Goal: Transaction & Acquisition: Purchase product/service

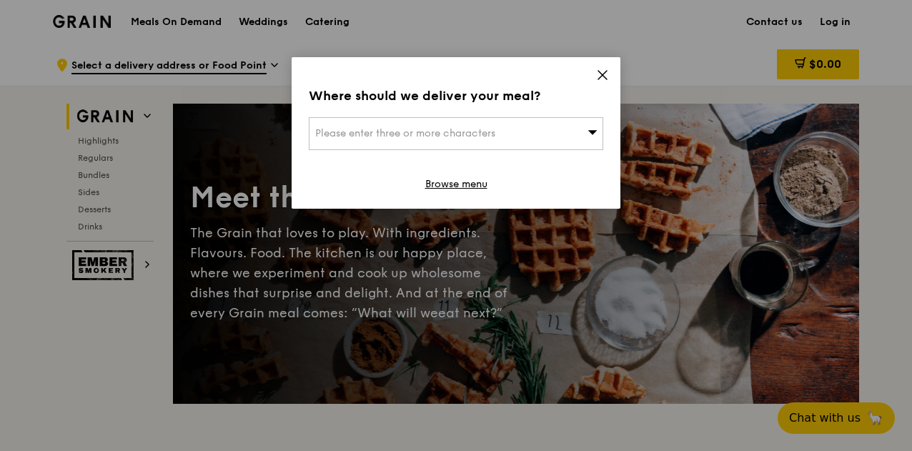
click at [528, 134] on div "Please enter three or more characters" at bounding box center [456, 133] width 295 height 33
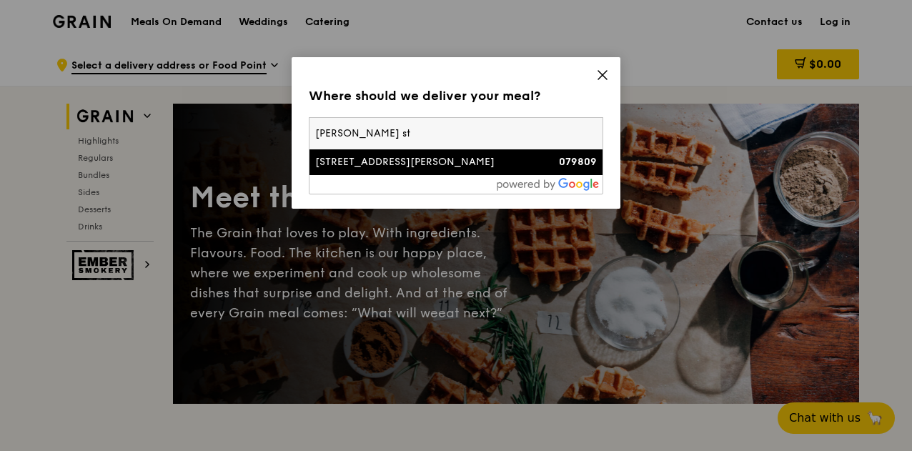
type input "[PERSON_NAME] st"
click at [448, 164] on div "[STREET_ADDRESS][PERSON_NAME]" at bounding box center [421, 162] width 212 height 14
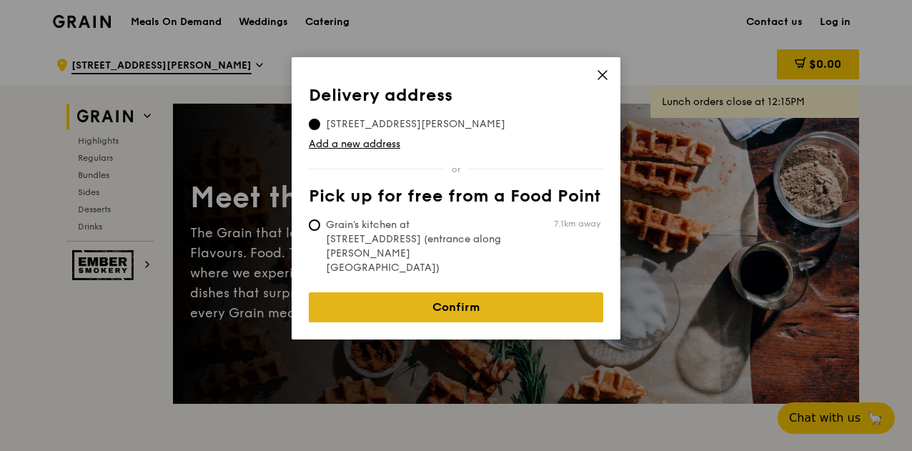
click at [475, 292] on link "Confirm" at bounding box center [456, 307] width 295 height 30
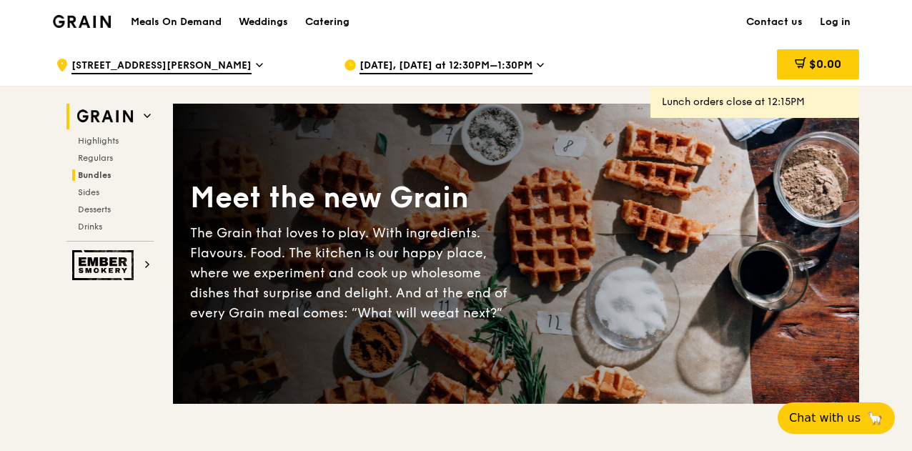
click at [104, 170] on span "Bundles" at bounding box center [95, 175] width 34 height 10
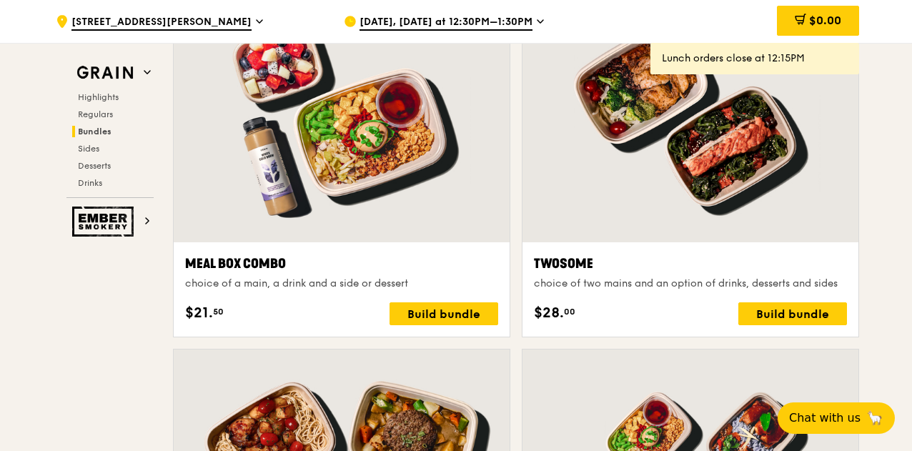
scroll to position [2256, 0]
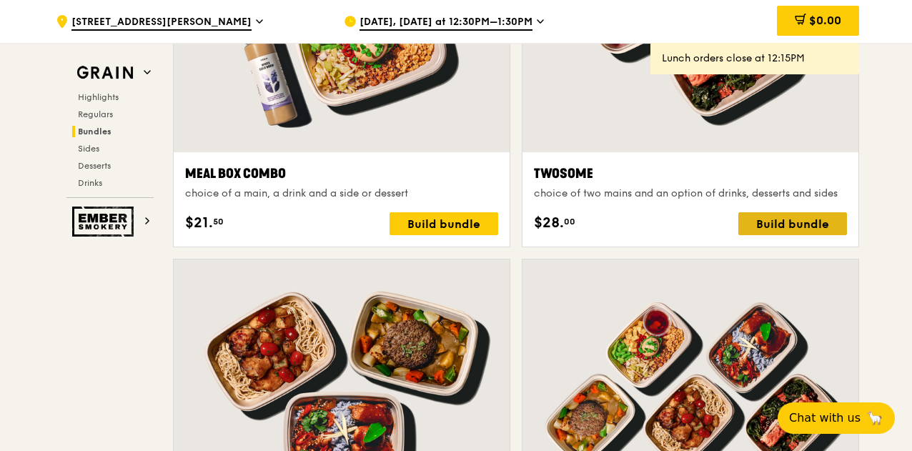
click at [816, 222] on div "Build bundle" at bounding box center [792, 223] width 109 height 23
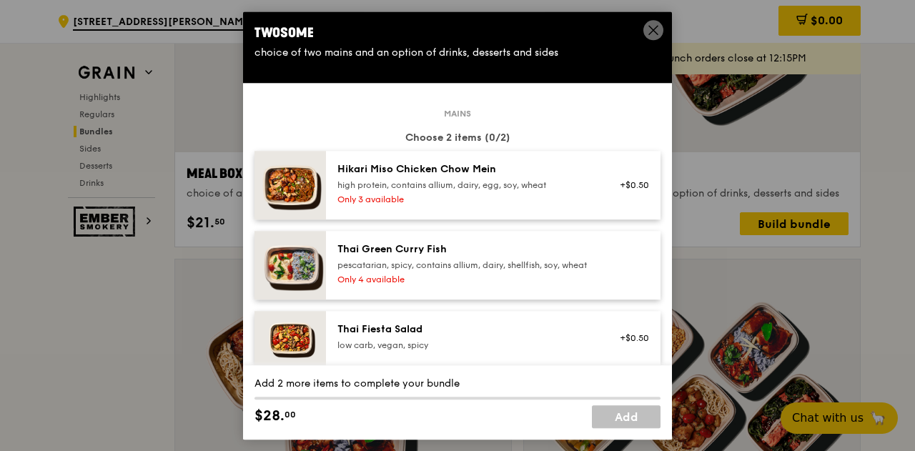
click at [648, 33] on icon at bounding box center [653, 30] width 13 height 13
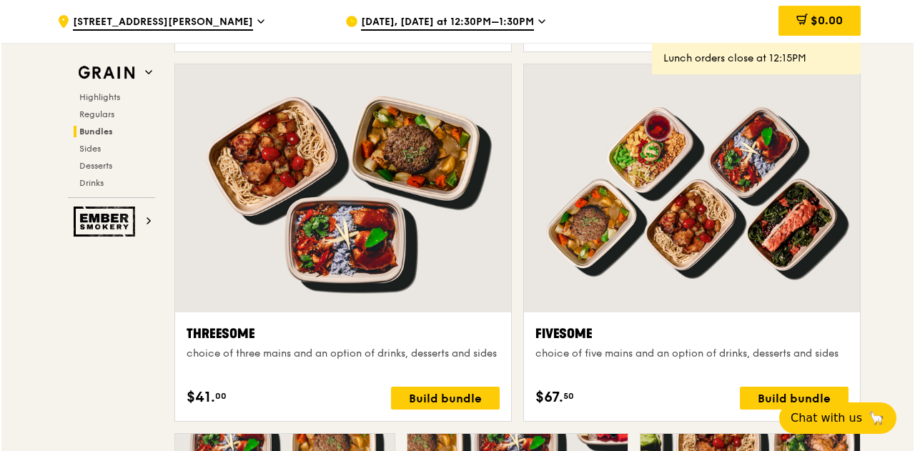
scroll to position [2471, 0]
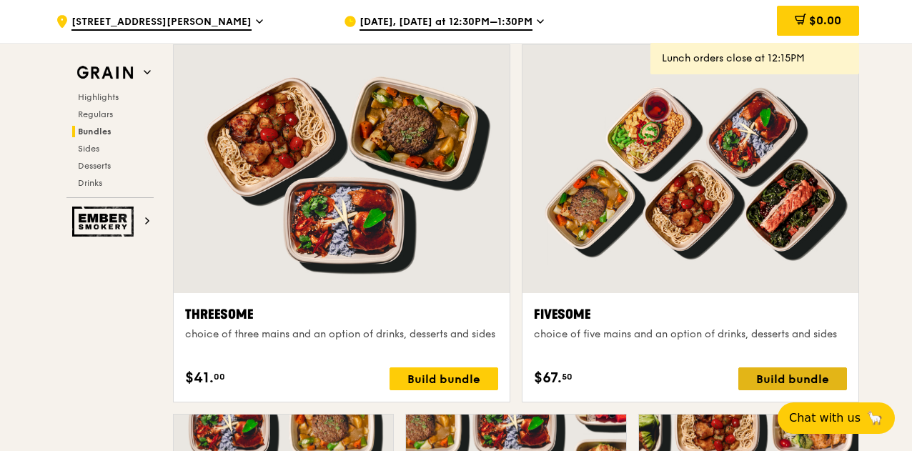
click at [801, 377] on div "Build bundle" at bounding box center [792, 378] width 109 height 23
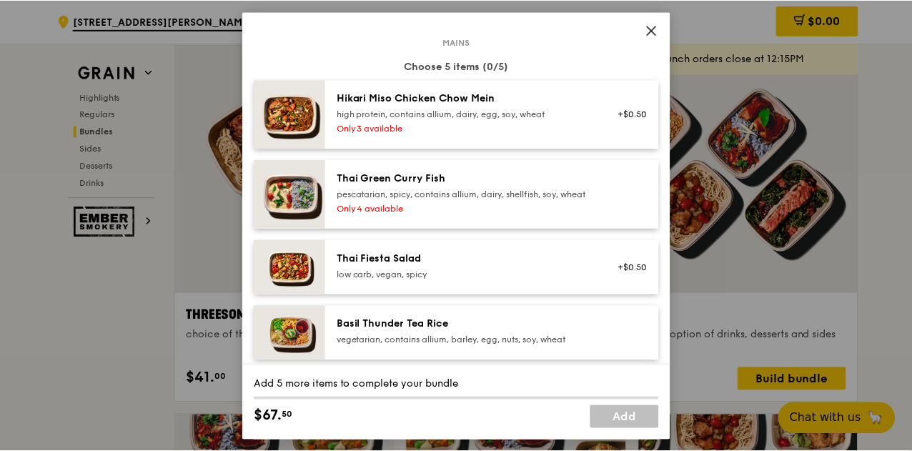
scroll to position [0, 0]
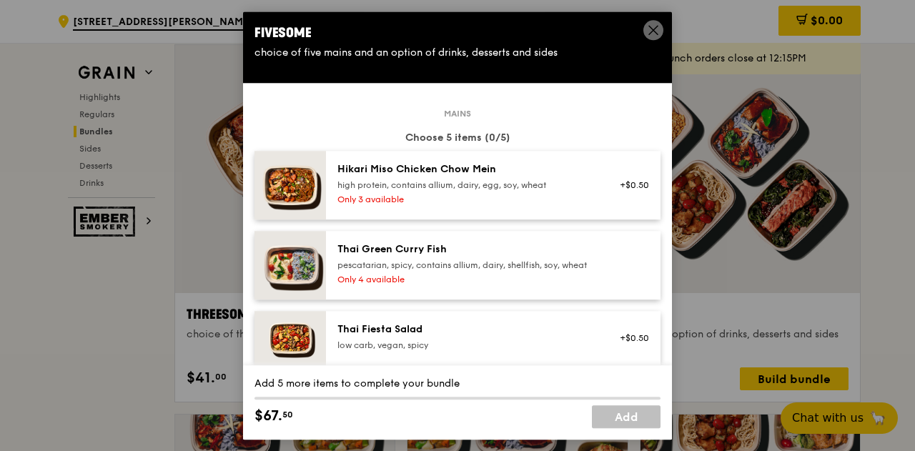
drag, startPoint x: 654, startPoint y: 28, endPoint x: 649, endPoint y: 42, distance: 15.1
click at [654, 28] on icon at bounding box center [653, 30] width 9 height 9
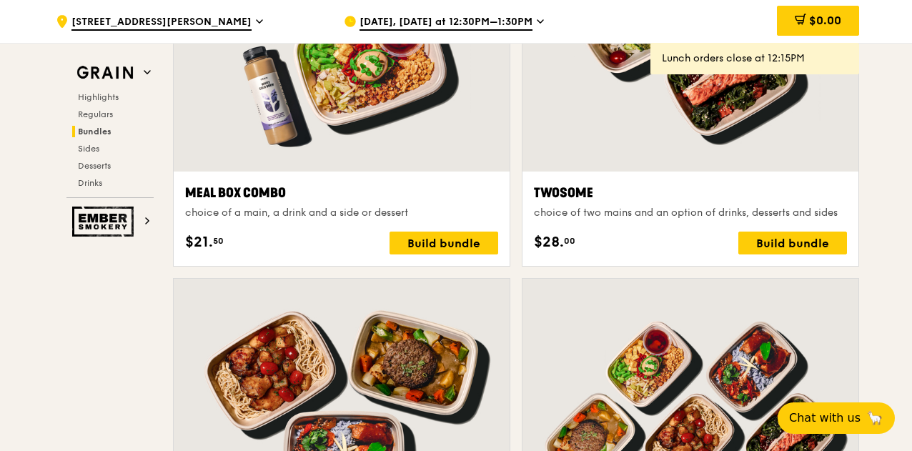
scroll to position [2185, 0]
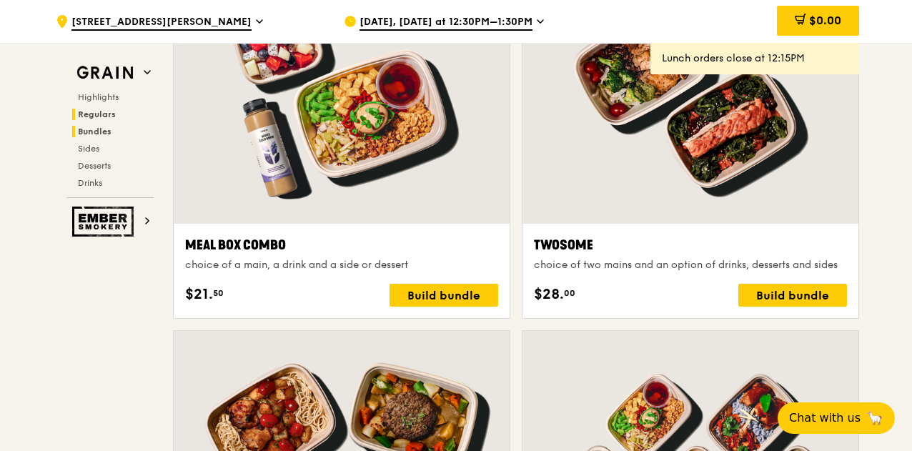
click at [101, 116] on span "Regulars" at bounding box center [97, 114] width 38 height 10
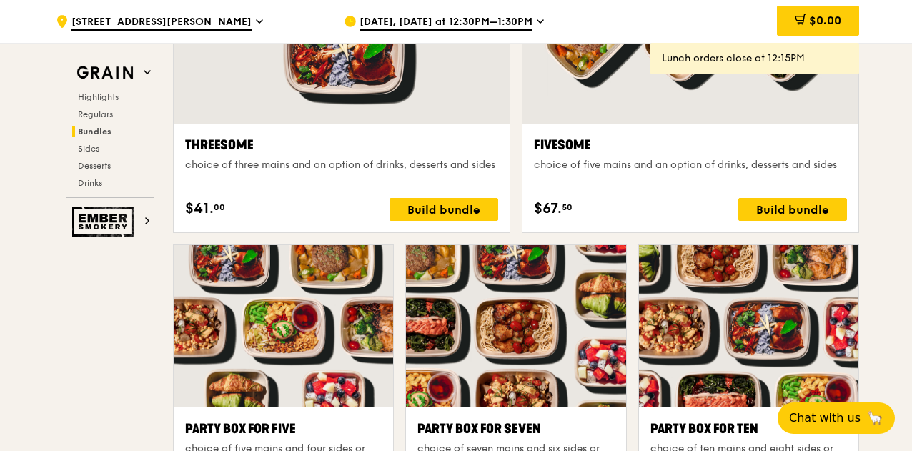
scroll to position [2711, 0]
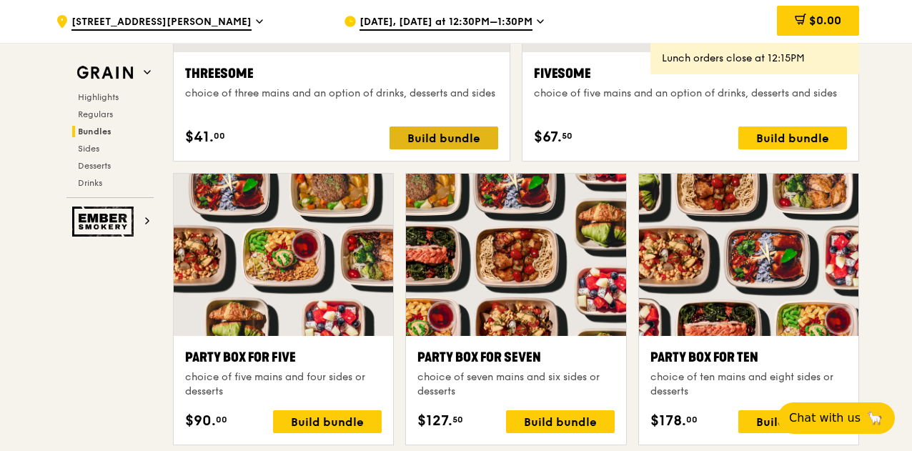
click at [443, 138] on div "Build bundle" at bounding box center [444, 138] width 109 height 23
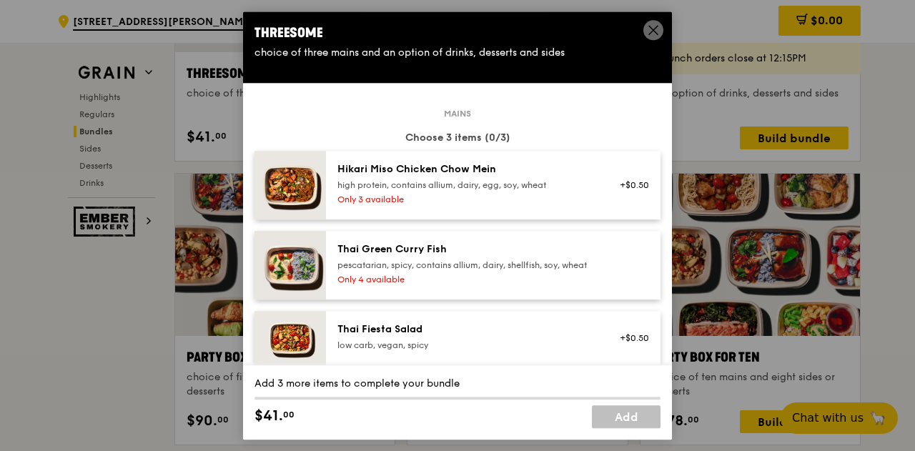
click at [651, 36] on span at bounding box center [653, 32] width 13 height 16
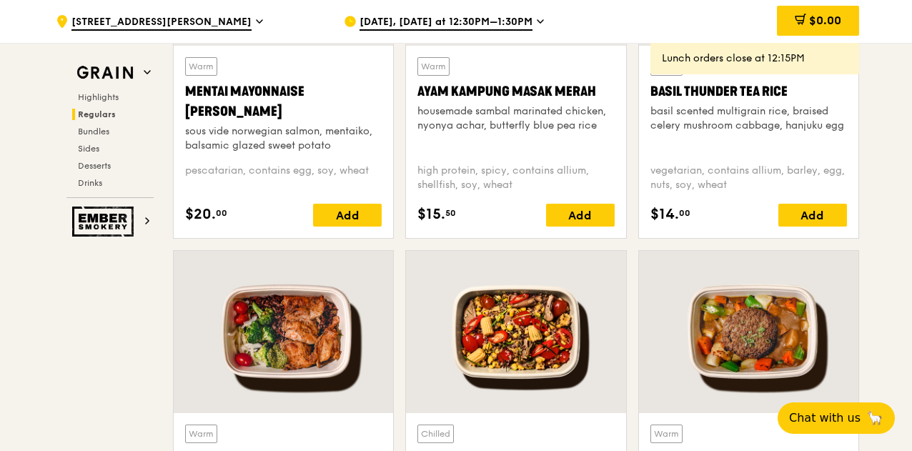
scroll to position [1496, 0]
